Goal: Navigation & Orientation: Find specific page/section

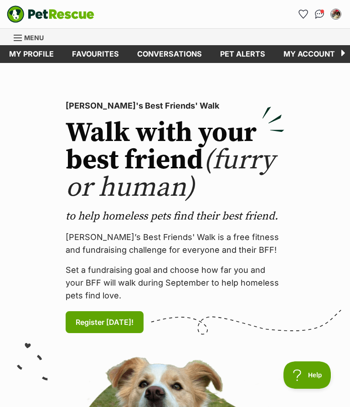
click at [98, 57] on link "Favourites" at bounding box center [95, 54] width 65 height 18
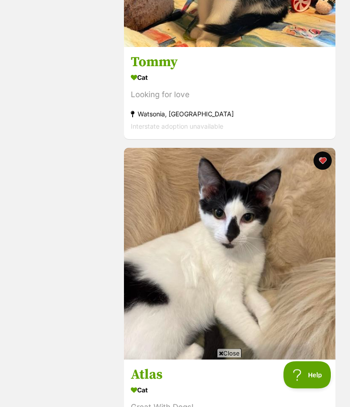
scroll to position [1926, 0]
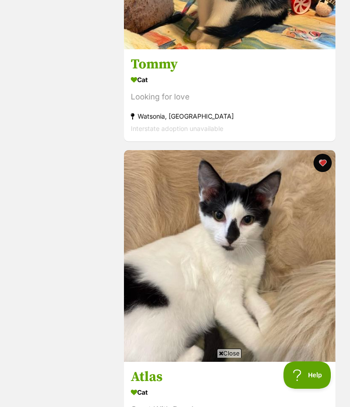
click at [327, 162] on button "favourite" at bounding box center [323, 163] width 18 height 18
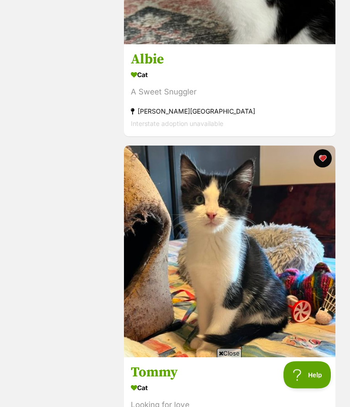
scroll to position [1619, 0]
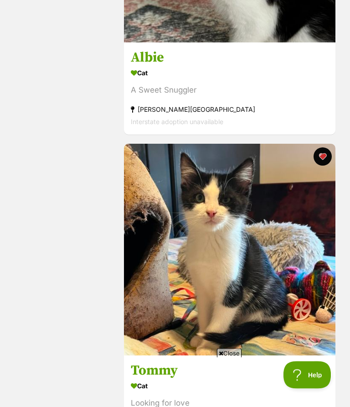
click at [286, 286] on img at bounding box center [230, 250] width 212 height 212
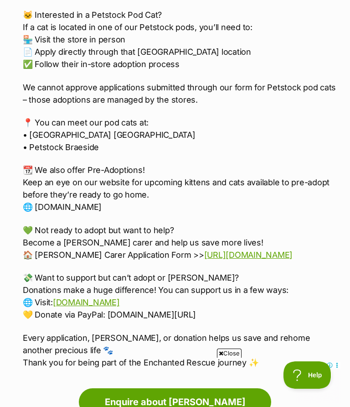
click at [120, 297] on link "[DOMAIN_NAME]" at bounding box center [86, 302] width 67 height 10
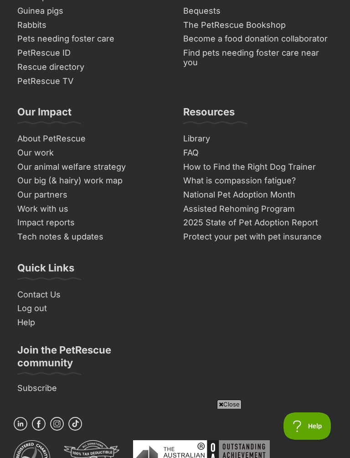
scroll to position [3148, 0]
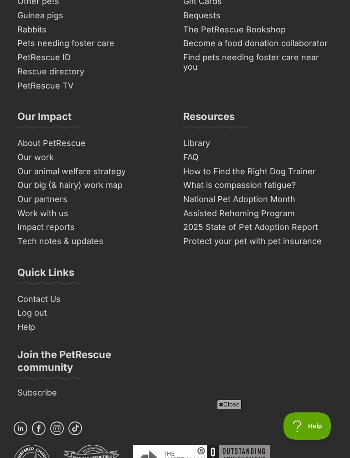
click at [47, 110] on h3 "Our Impact" at bounding box center [44, 119] width 54 height 18
click at [49, 110] on h3 "Our Impact" at bounding box center [44, 119] width 54 height 18
click at [35, 207] on link "Work with us" at bounding box center [92, 214] width 157 height 14
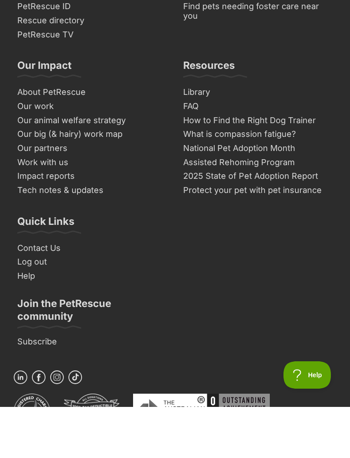
click at [88, 234] on link "Tech notes & updates" at bounding box center [92, 241] width 157 height 14
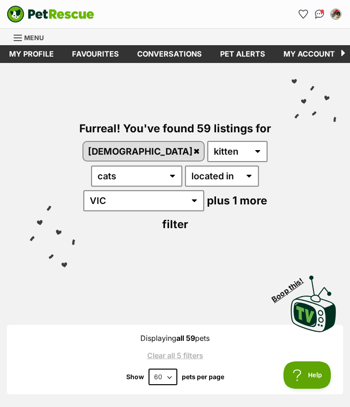
click at [97, 54] on link "Favourites" at bounding box center [95, 54] width 65 height 18
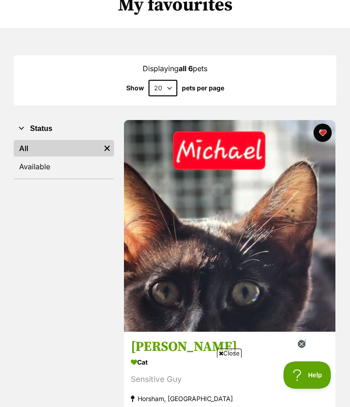
scroll to position [80, 0]
